Goal: Book appointment/travel/reservation

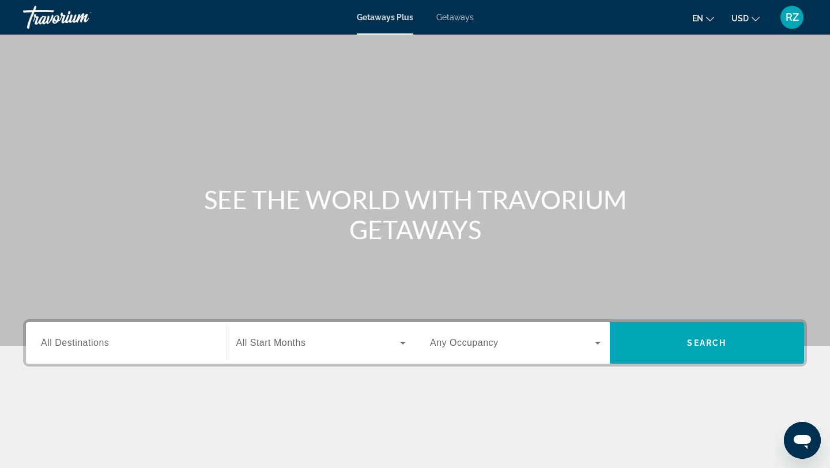
click at [147, 350] on div "Search widget" at bounding box center [126, 343] width 171 height 33
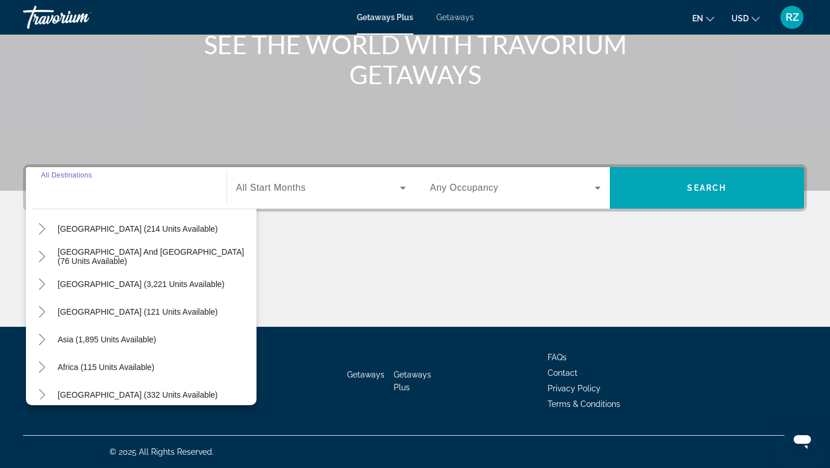
scroll to position [187, 0]
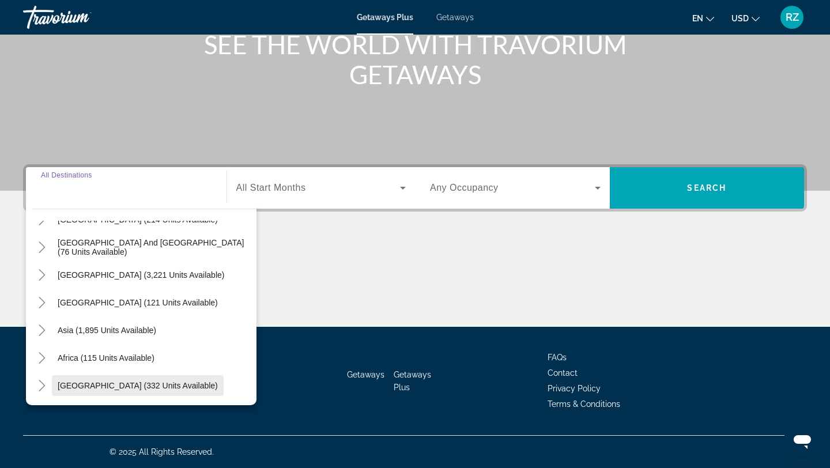
click at [131, 381] on span "[GEOGRAPHIC_DATA] (332 units available)" at bounding box center [138, 385] width 160 height 9
type input "**********"
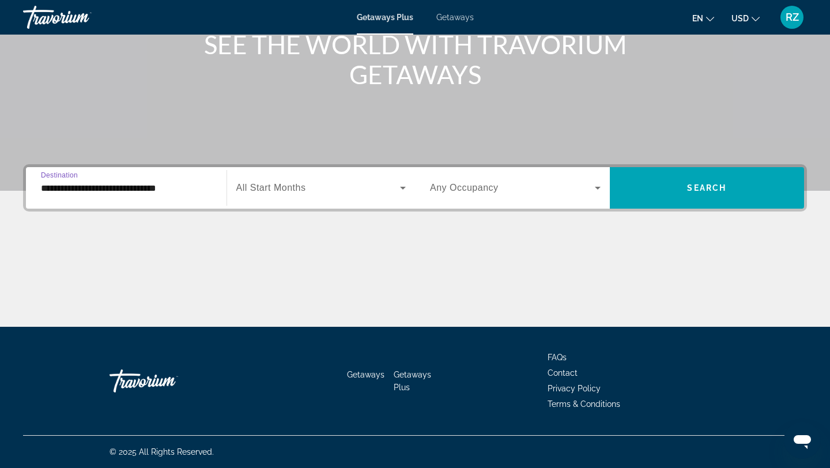
click at [307, 195] on div "Search widget" at bounding box center [321, 188] width 170 height 32
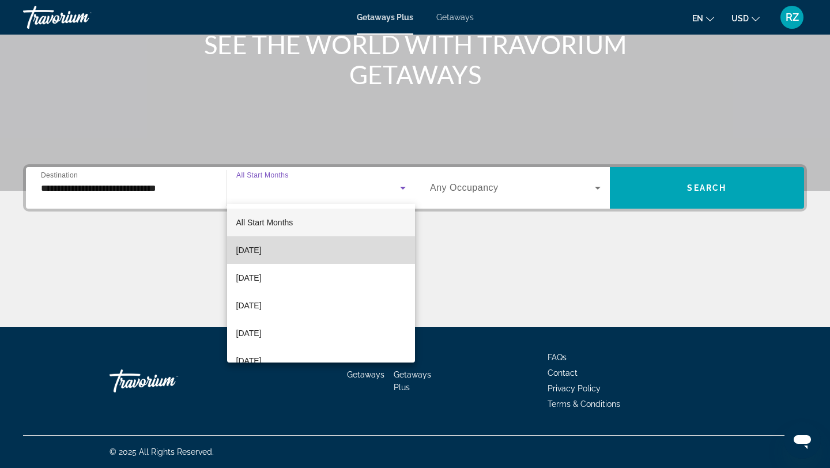
click at [287, 259] on mat-option "[DATE]" at bounding box center [321, 250] width 188 height 28
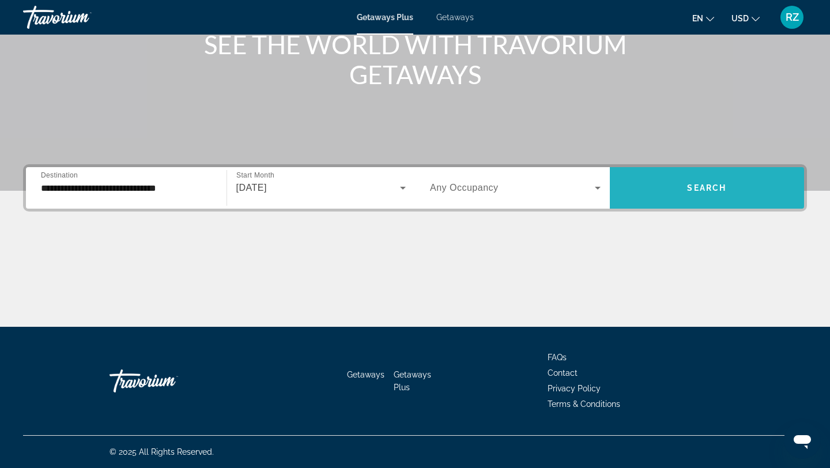
click at [677, 196] on span "Search widget" at bounding box center [707, 188] width 195 height 28
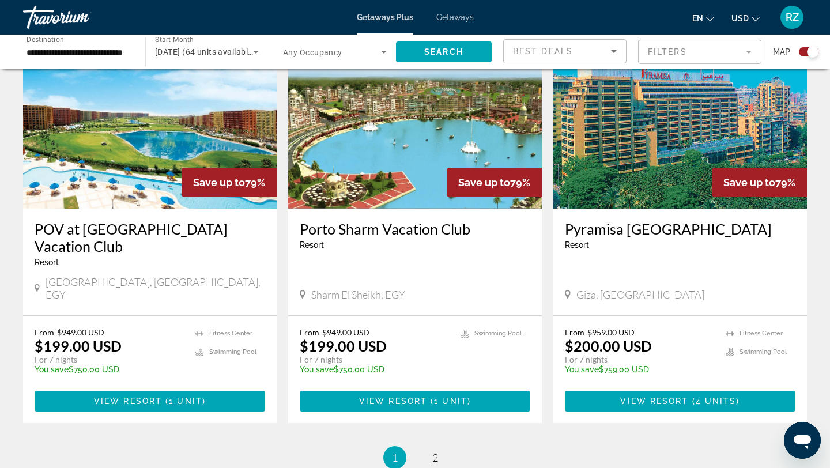
scroll to position [1639, 0]
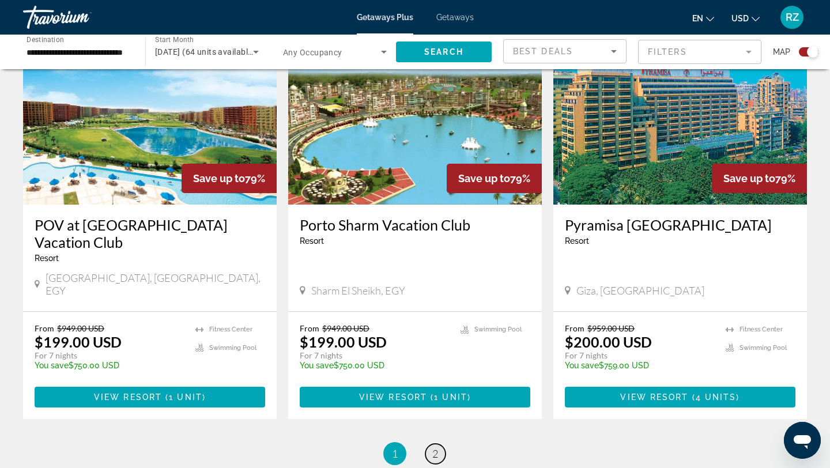
click at [438, 444] on link "page 2" at bounding box center [435, 454] width 20 height 20
